Goal: Find specific page/section: Find specific page/section

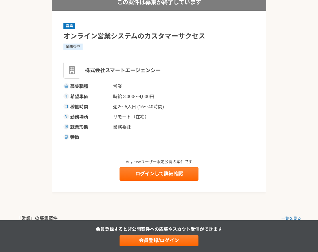
scroll to position [59, 0]
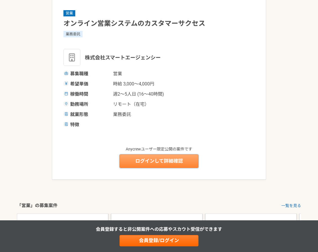
click at [155, 160] on link "ログインして詳細確認" at bounding box center [159, 161] width 79 height 14
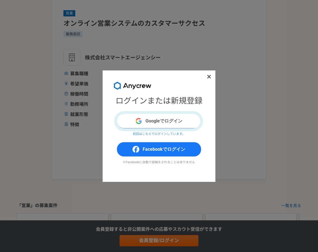
click at [165, 123] on button "Googleでログイン" at bounding box center [159, 120] width 85 height 15
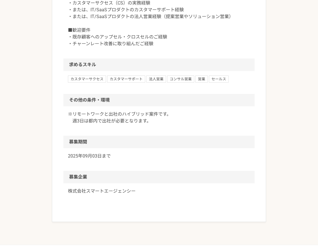
scroll to position [188, 0]
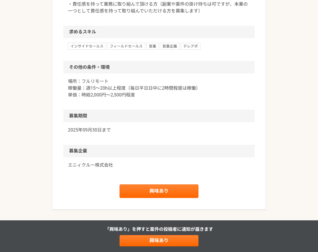
scroll to position [511, 0]
